Goal: Task Accomplishment & Management: Manage account settings

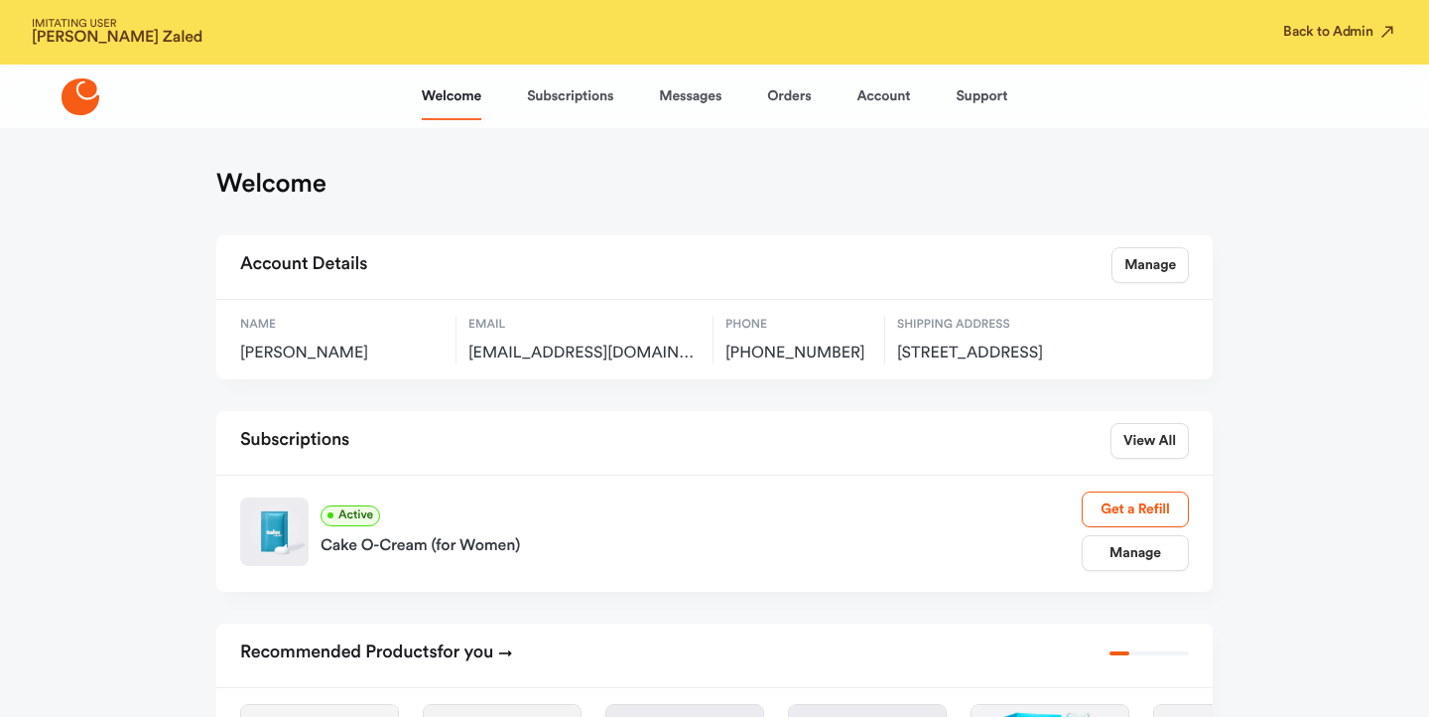
click at [1146, 551] on div "Manage Get a Refill" at bounding box center [1135, 530] width 107 height 79
click at [1133, 568] on link "Manage" at bounding box center [1135, 553] width 107 height 36
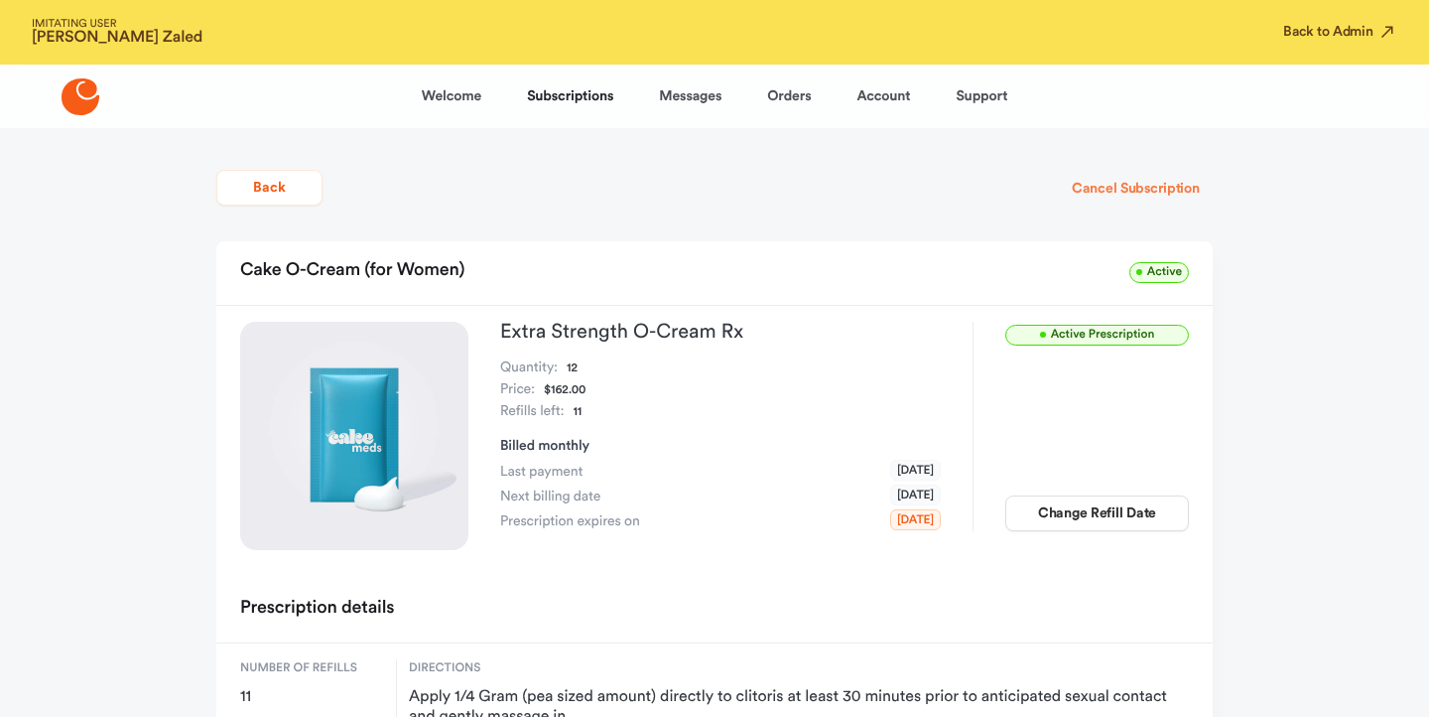
click at [1083, 199] on button "Cancel Subscription" at bounding box center [1136, 189] width 154 height 36
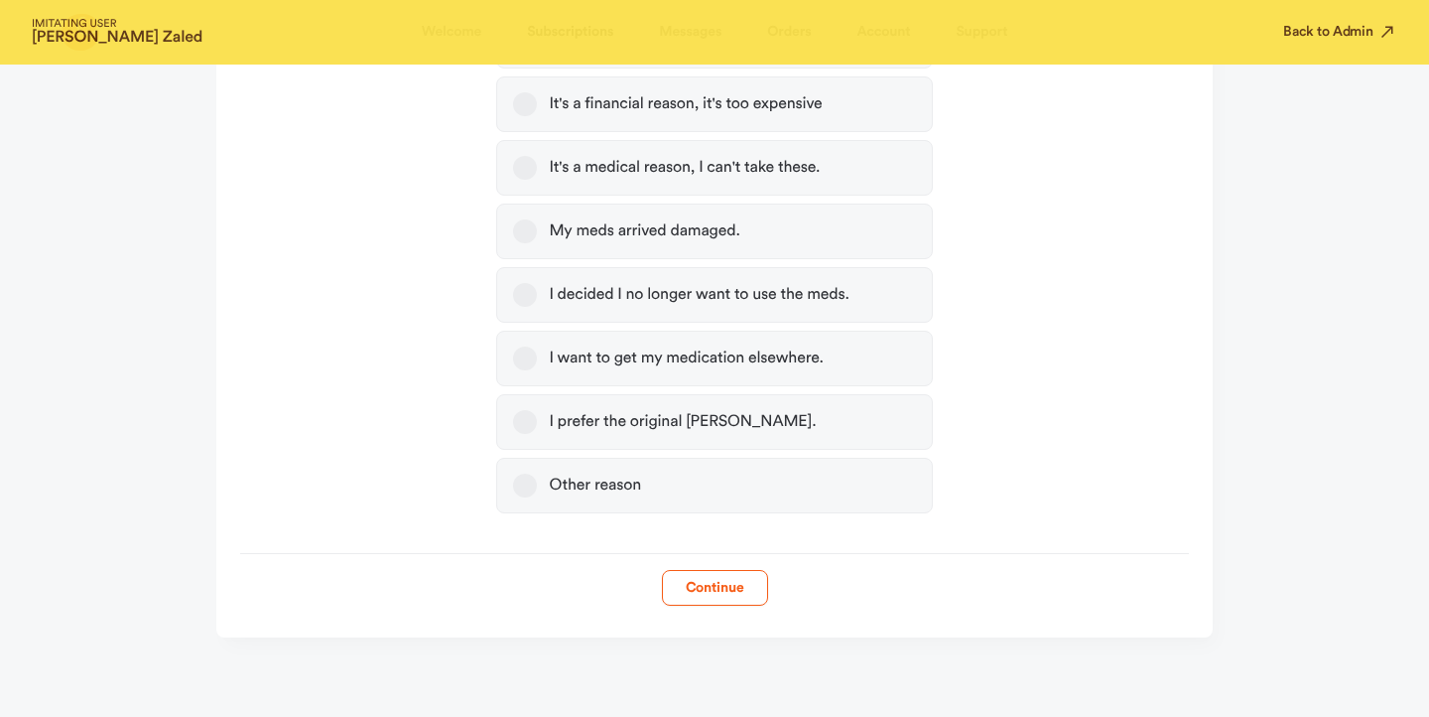
click at [710, 491] on label "Other reason" at bounding box center [714, 486] width 436 height 56
click at [537, 491] on button "Other reason" at bounding box center [525, 486] width 24 height 24
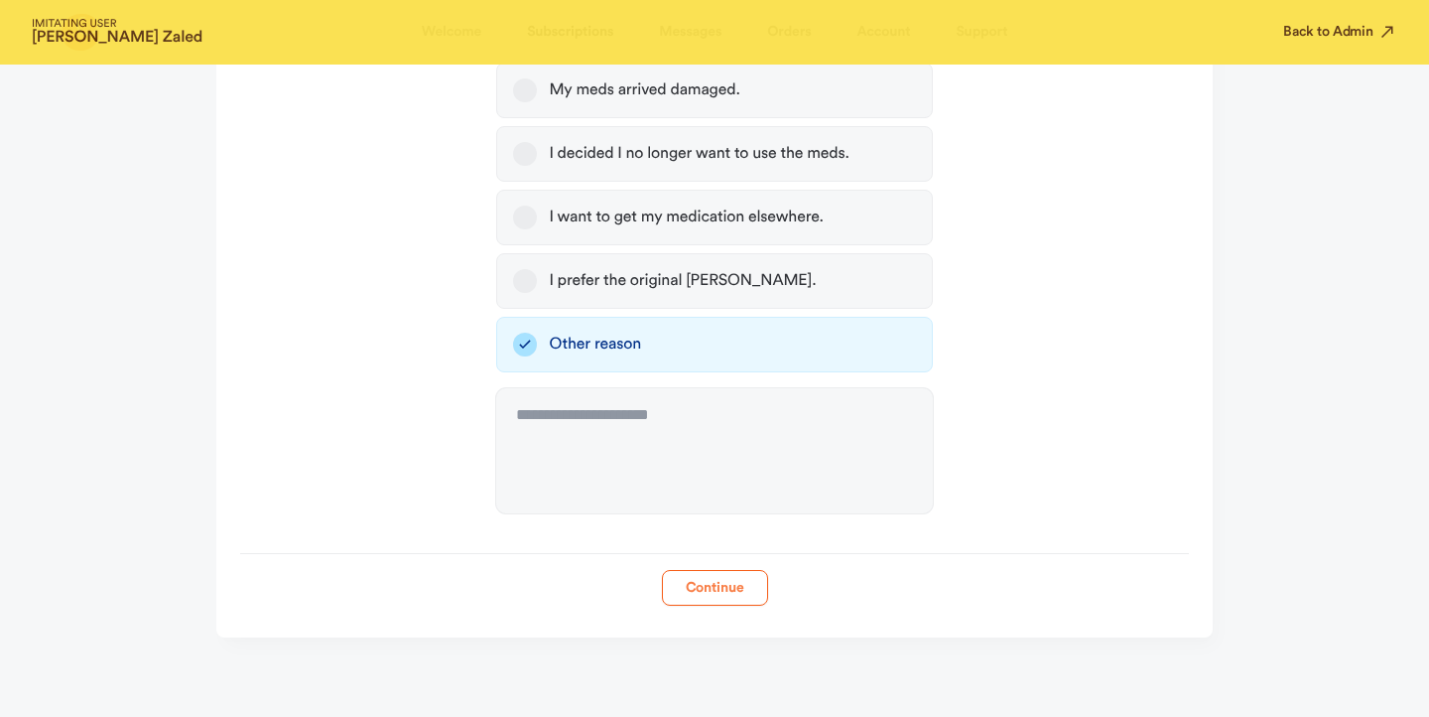
click at [696, 574] on button "Continue" at bounding box center [715, 588] width 106 height 36
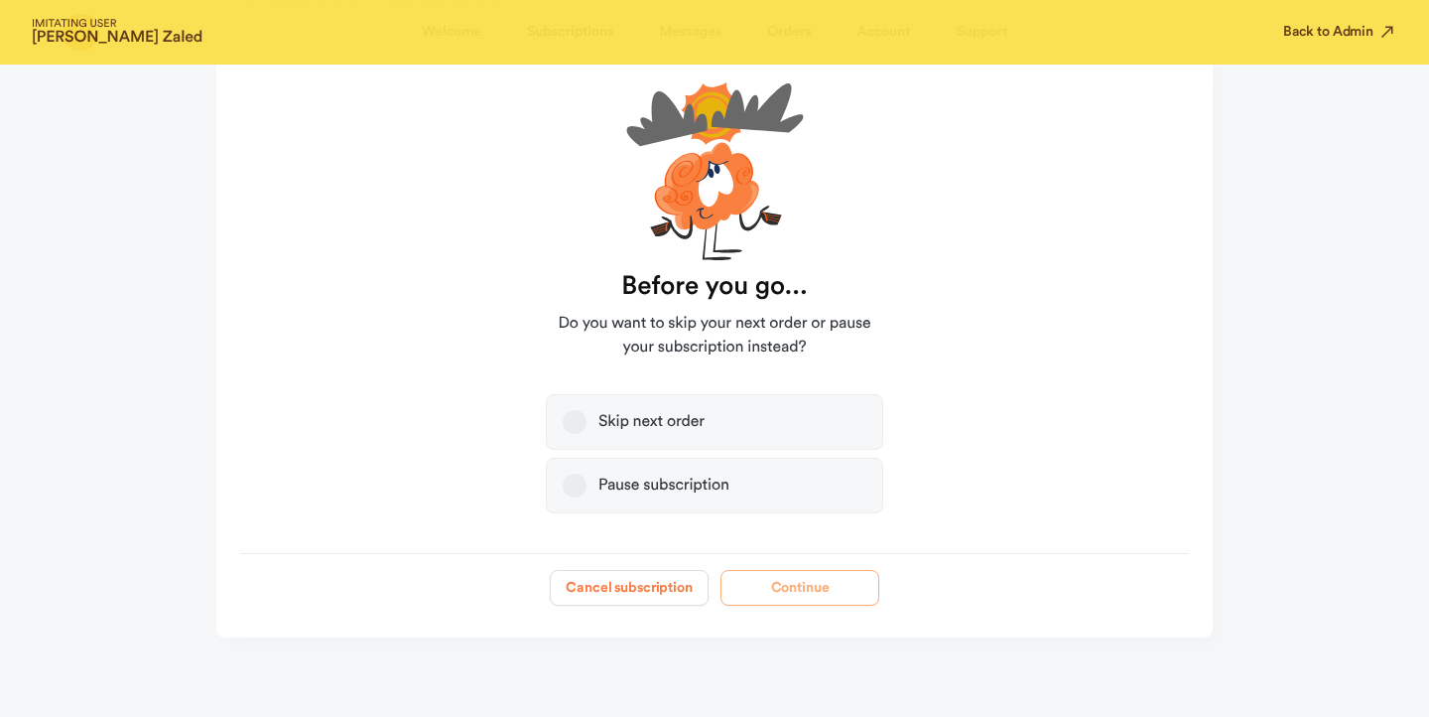
click at [589, 586] on button "Cancel subscription" at bounding box center [629, 588] width 159 height 36
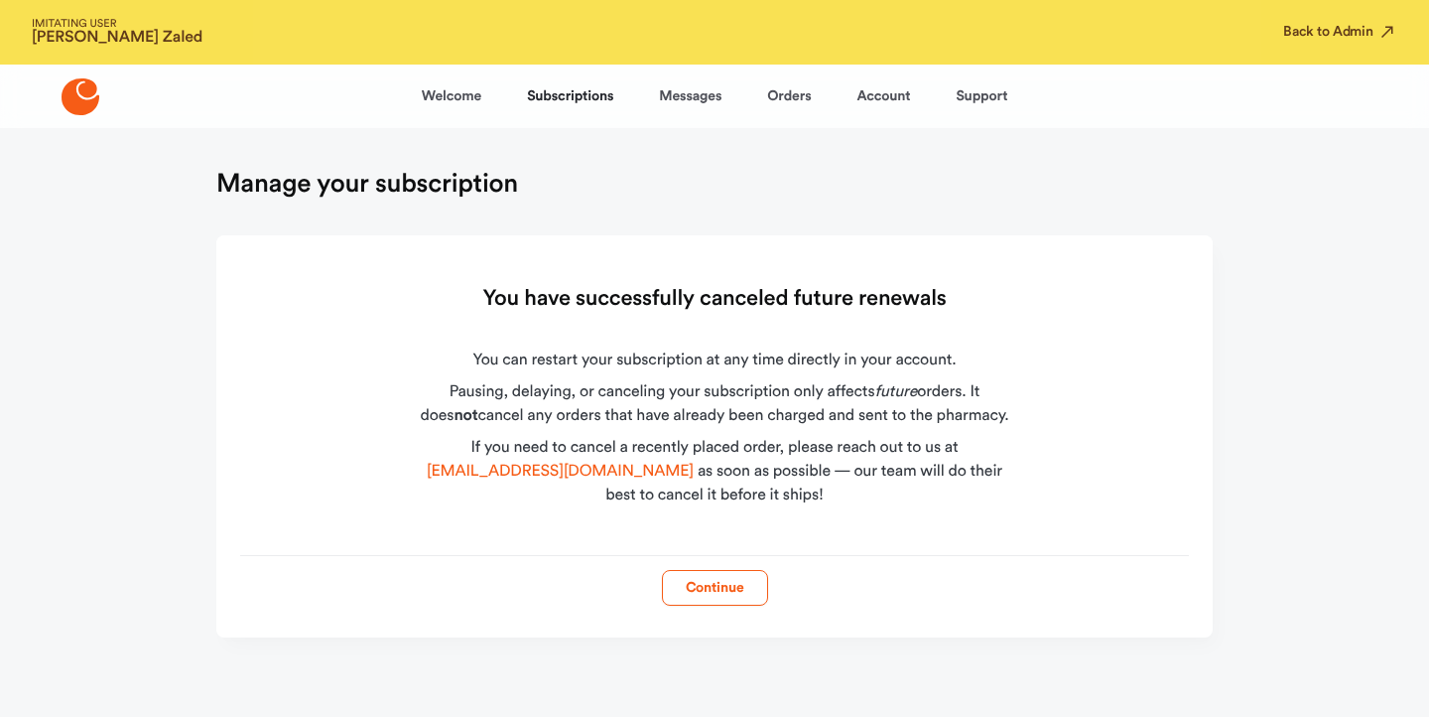
click at [668, 569] on div "Continue" at bounding box center [714, 580] width 949 height 51
click at [1337, 29] on button "Back to Admin" at bounding box center [1341, 32] width 114 height 20
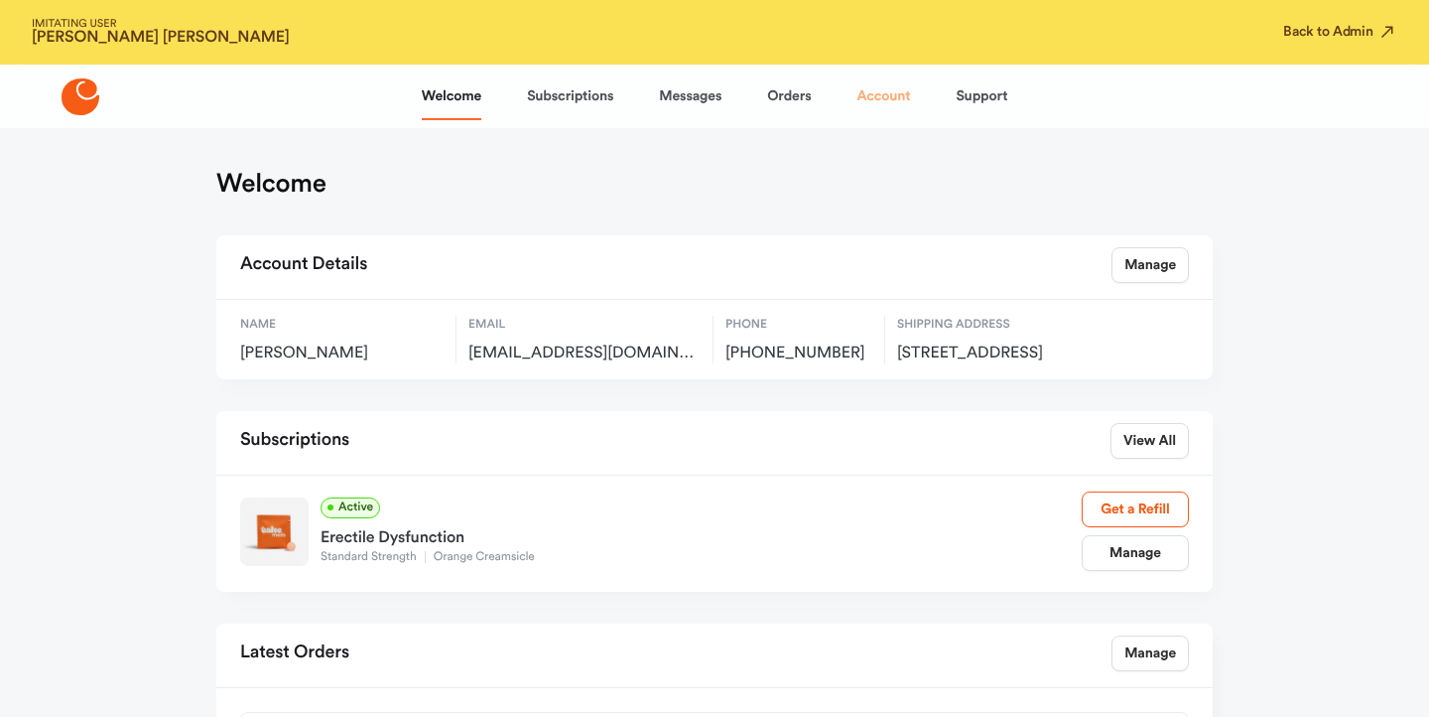
click at [900, 97] on link "Account" at bounding box center [884, 96] width 54 height 48
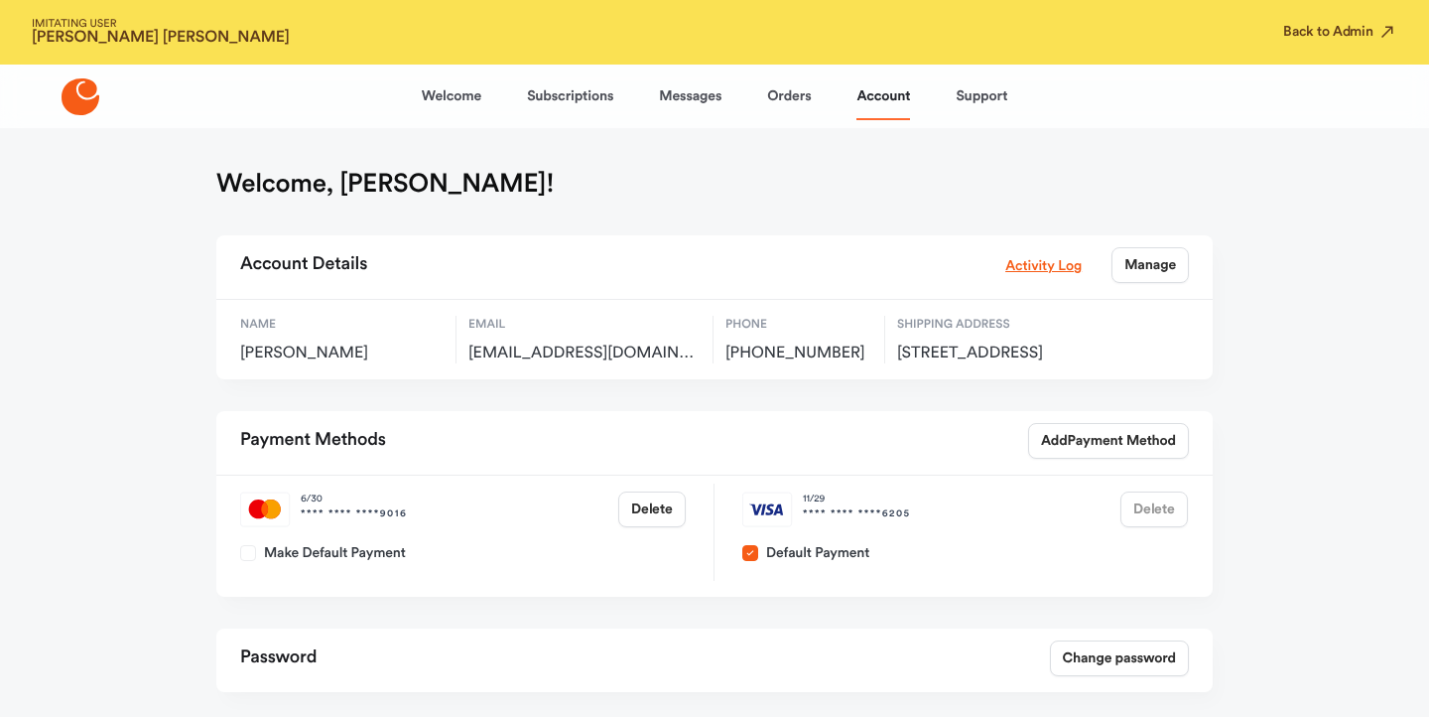
click at [1037, 277] on div "Activity Log Manage" at bounding box center [1098, 265] width 184 height 36
click at [1023, 270] on link "Activity Log" at bounding box center [1044, 265] width 76 height 22
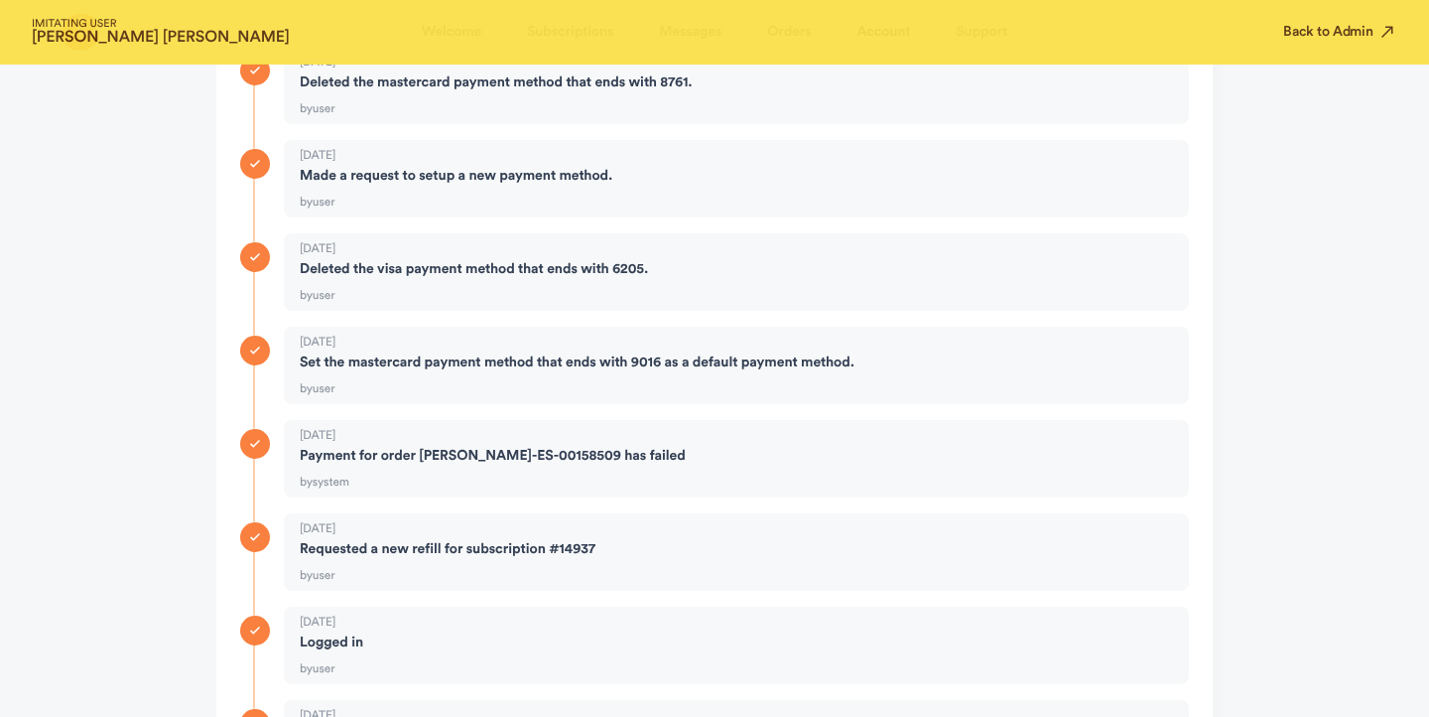
scroll to position [1787, 0]
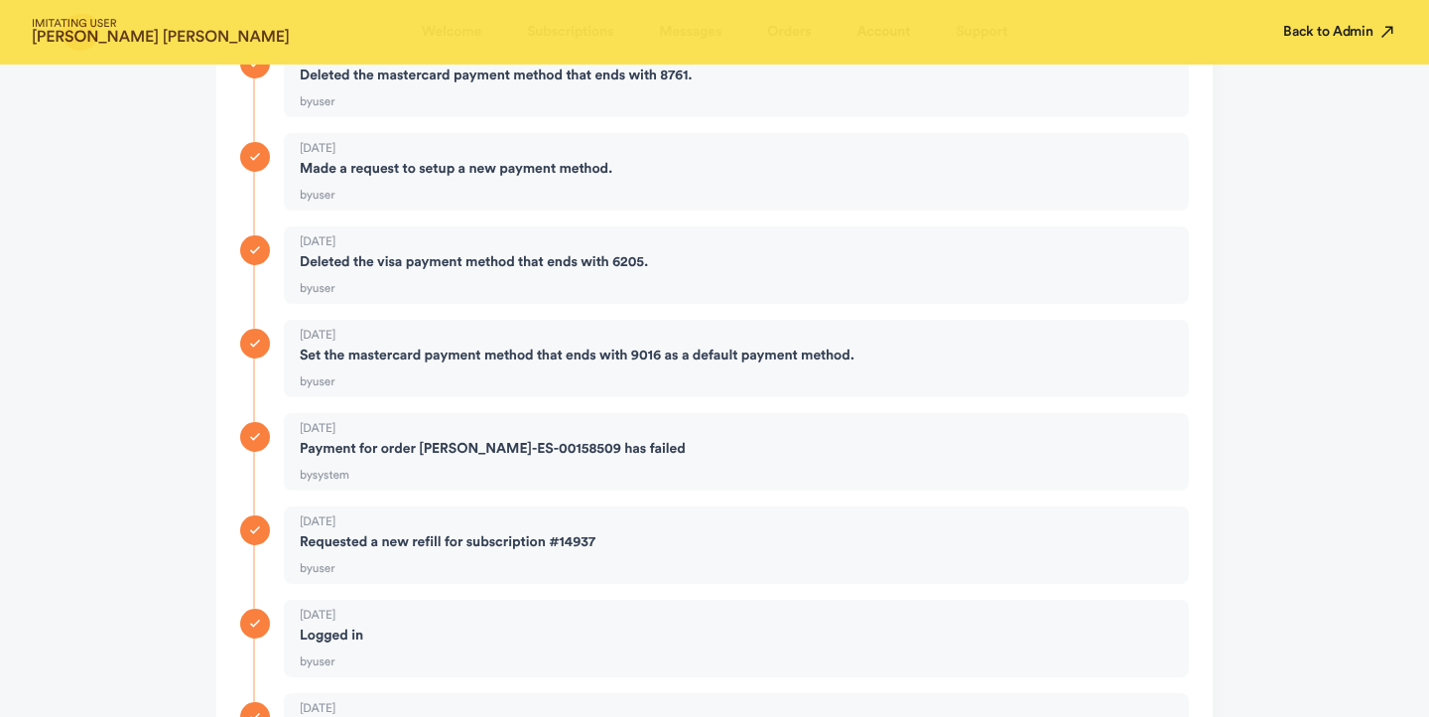
click at [1315, 29] on button "Back to Admin" at bounding box center [1341, 32] width 114 height 20
